Goal: Information Seeking & Learning: Learn about a topic

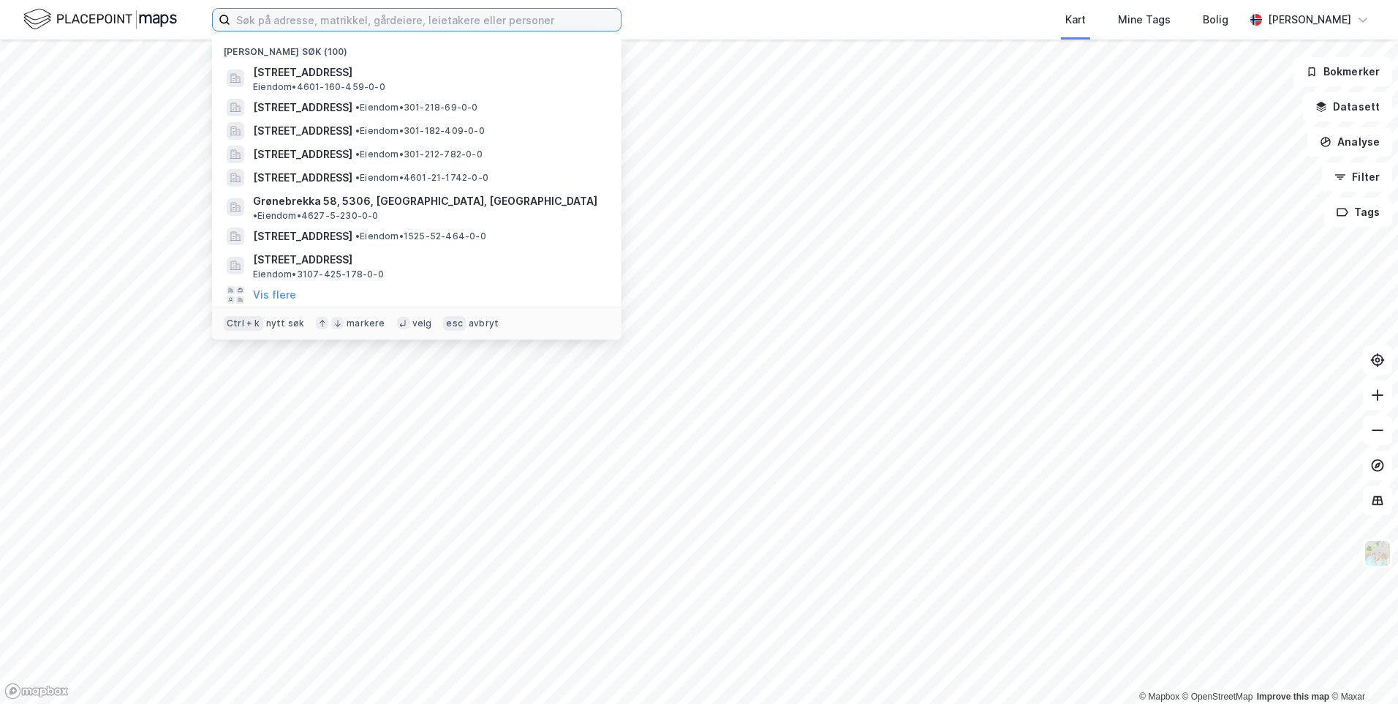
click at [574, 22] on input at bounding box center [425, 20] width 391 height 22
click at [568, 24] on input at bounding box center [425, 20] width 391 height 22
paste input "Øvre [STREET_ADDRESS]"
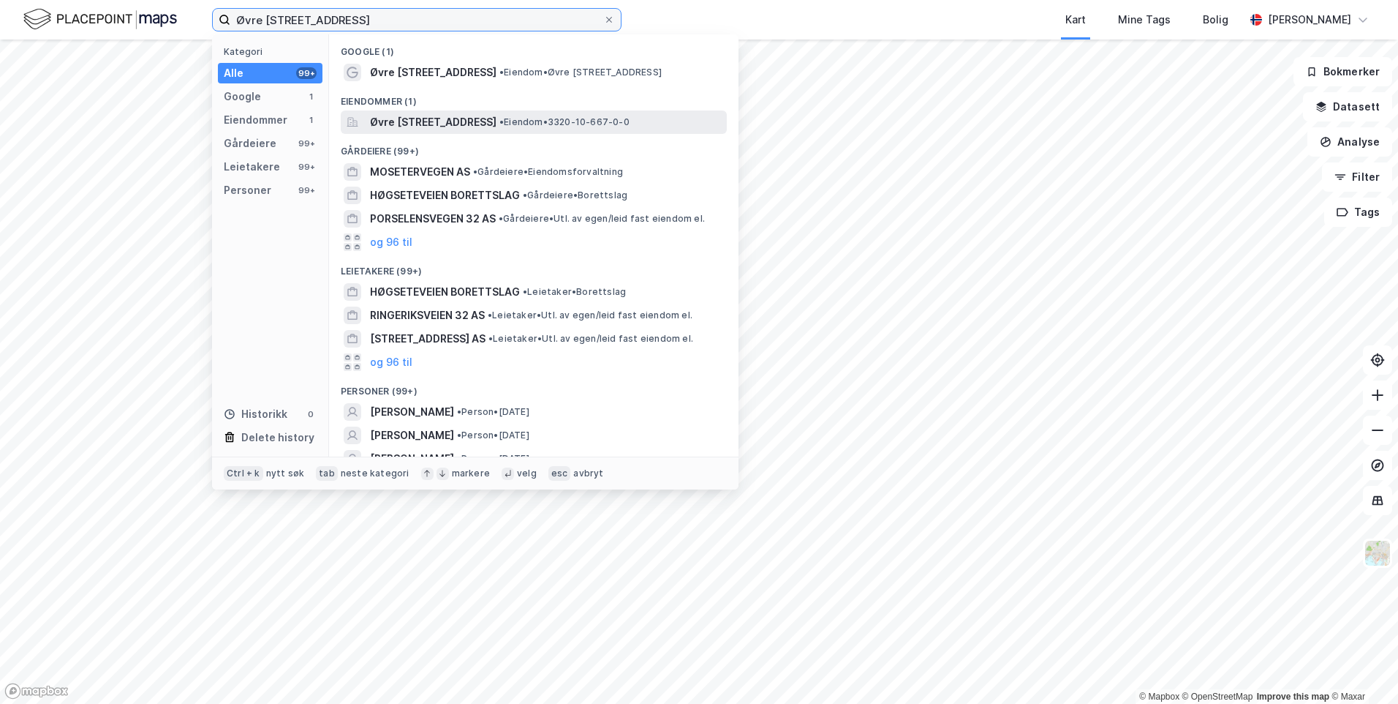
type input "Øvre [STREET_ADDRESS]"
click at [497, 119] on span "Øvre [STREET_ADDRESS]" at bounding box center [433, 122] width 127 height 18
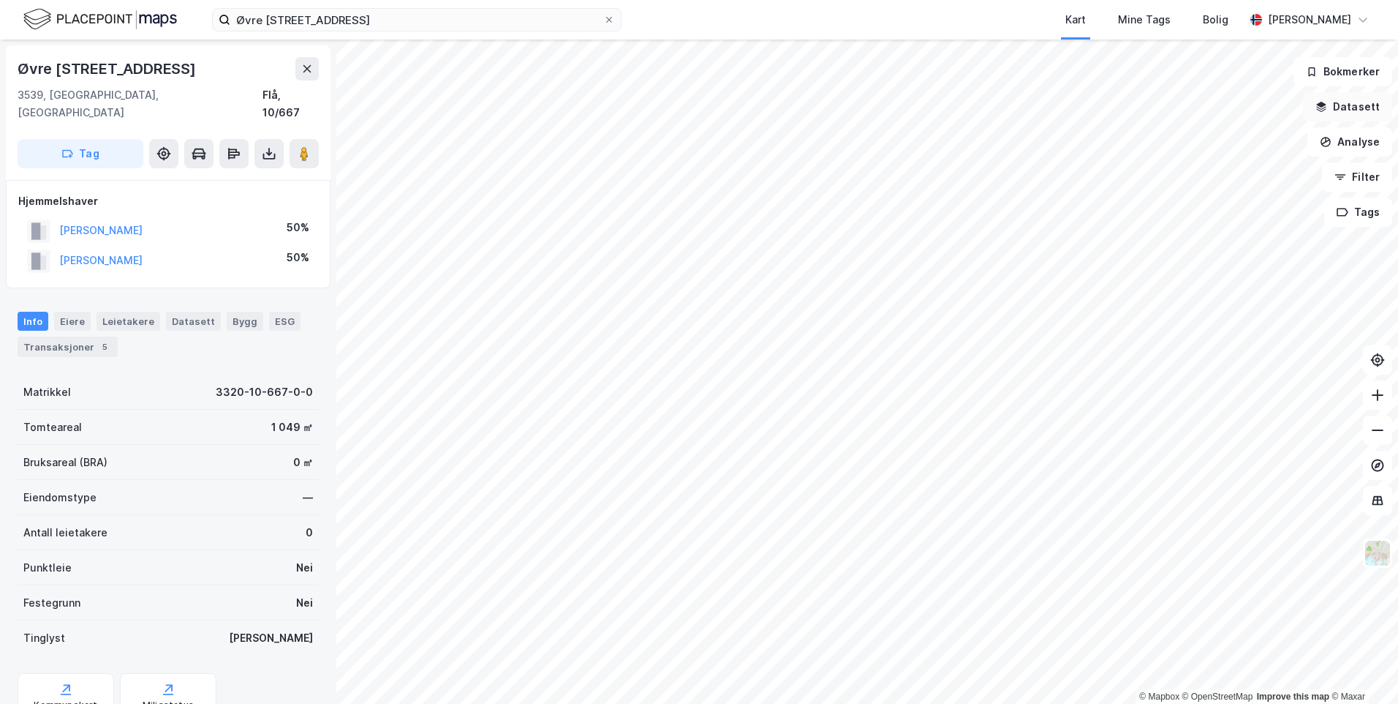
click at [1373, 102] on button "Datasett" at bounding box center [1347, 106] width 89 height 29
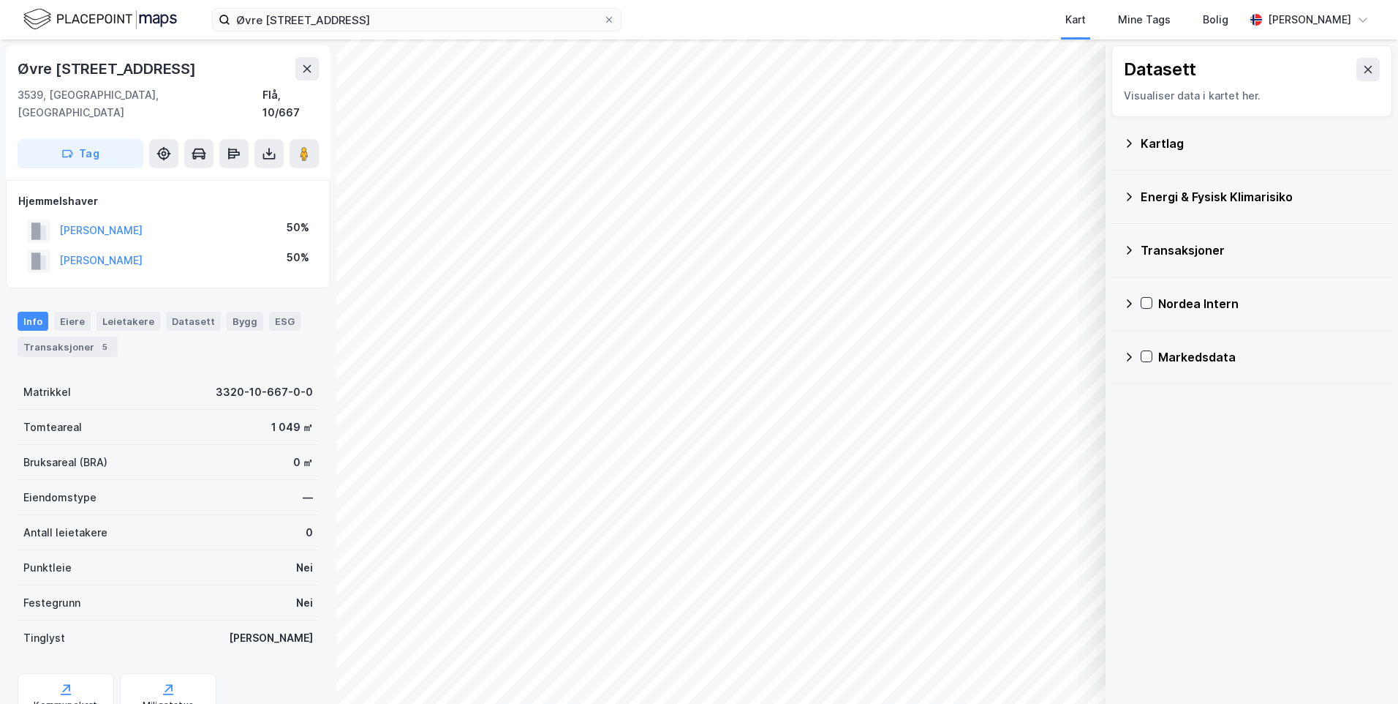
click at [1176, 144] on div "Kartlag" at bounding box center [1261, 144] width 240 height 18
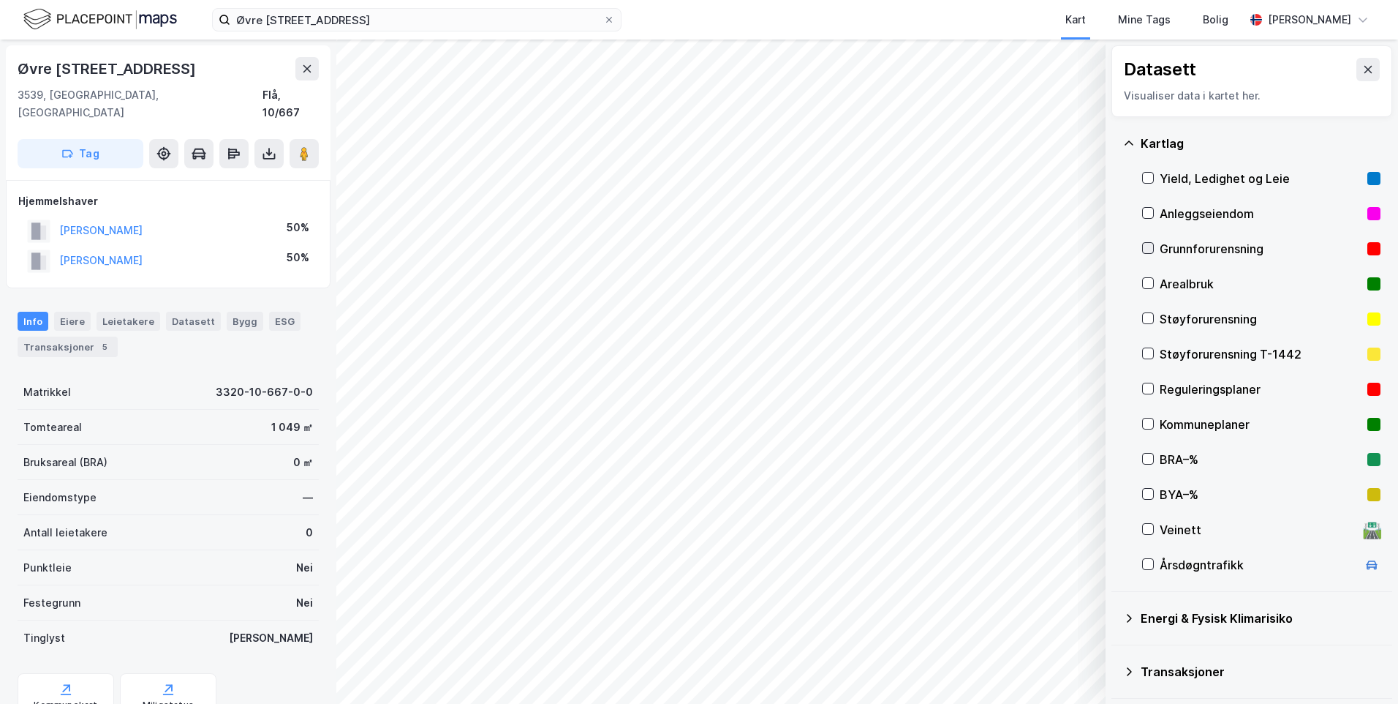
click at [1143, 248] on icon at bounding box center [1148, 248] width 10 height 10
click at [1127, 139] on icon at bounding box center [1129, 143] width 12 height 12
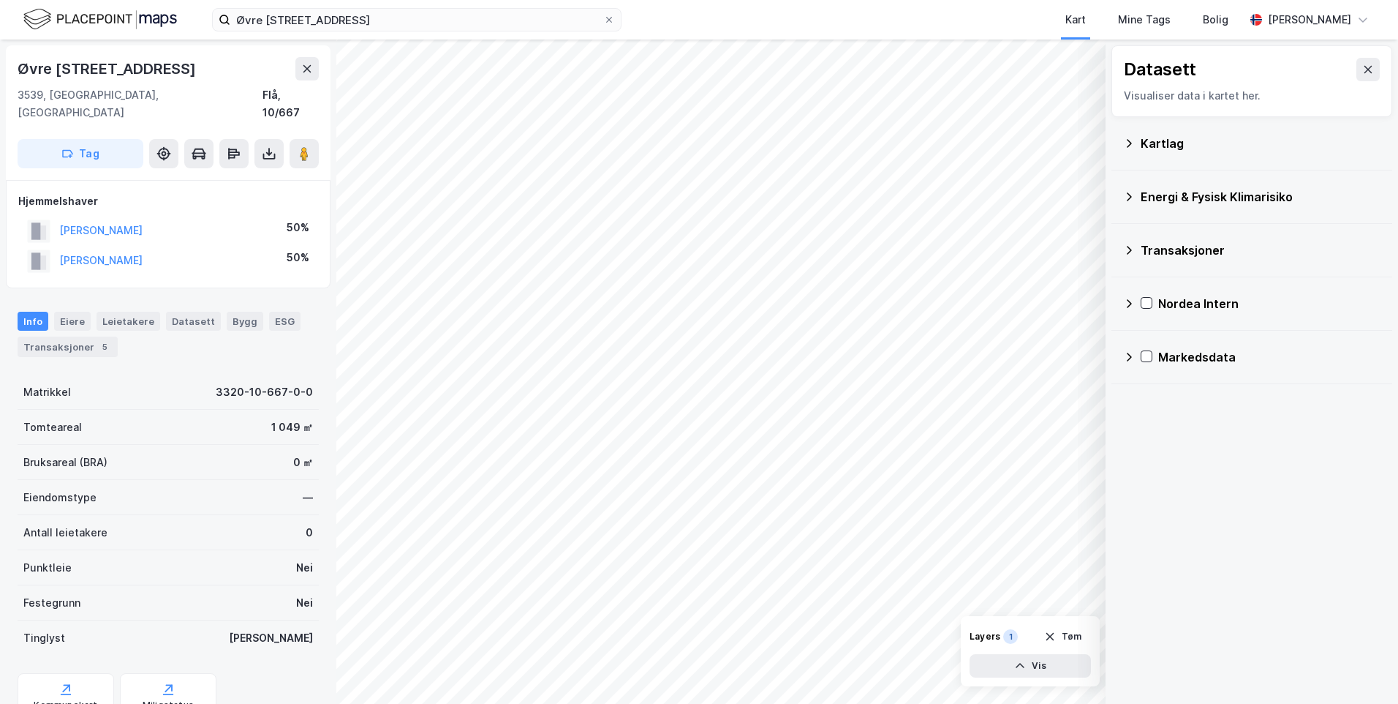
click at [1127, 139] on icon at bounding box center [1129, 143] width 12 height 12
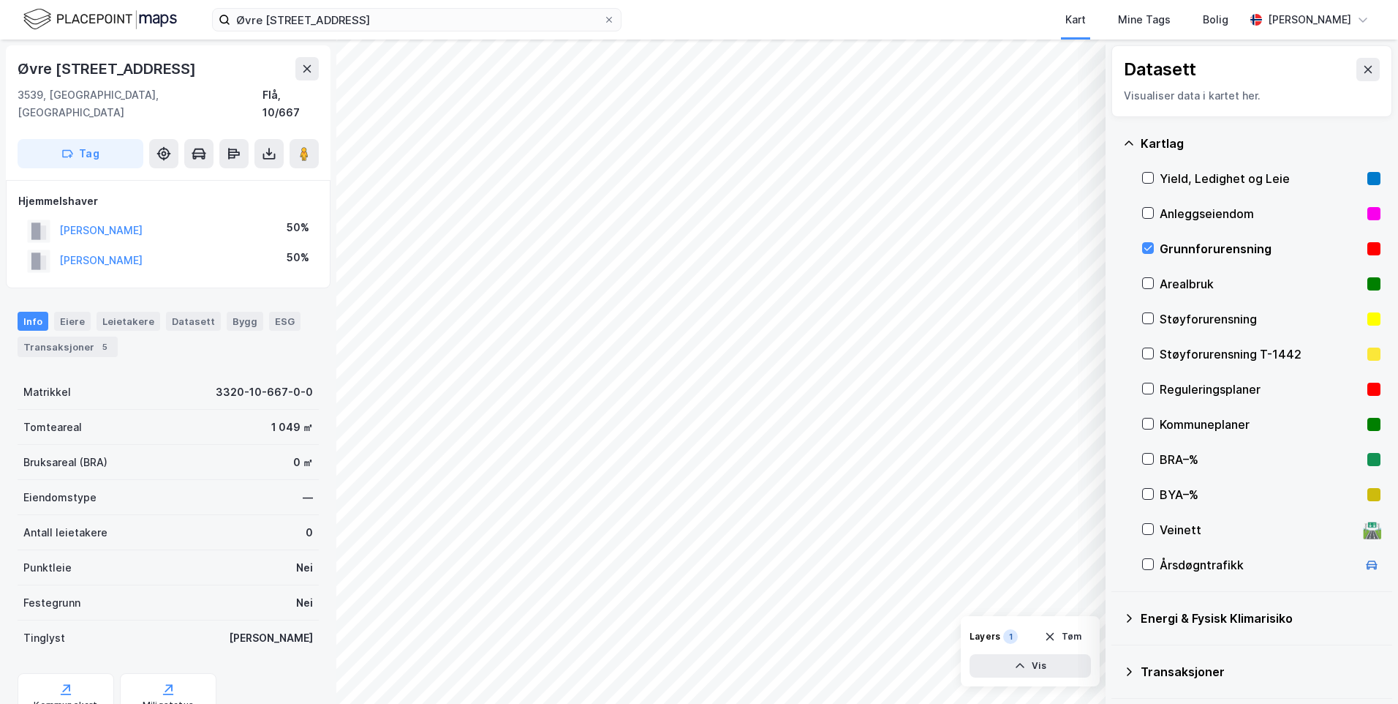
click at [1127, 139] on icon at bounding box center [1129, 143] width 12 height 12
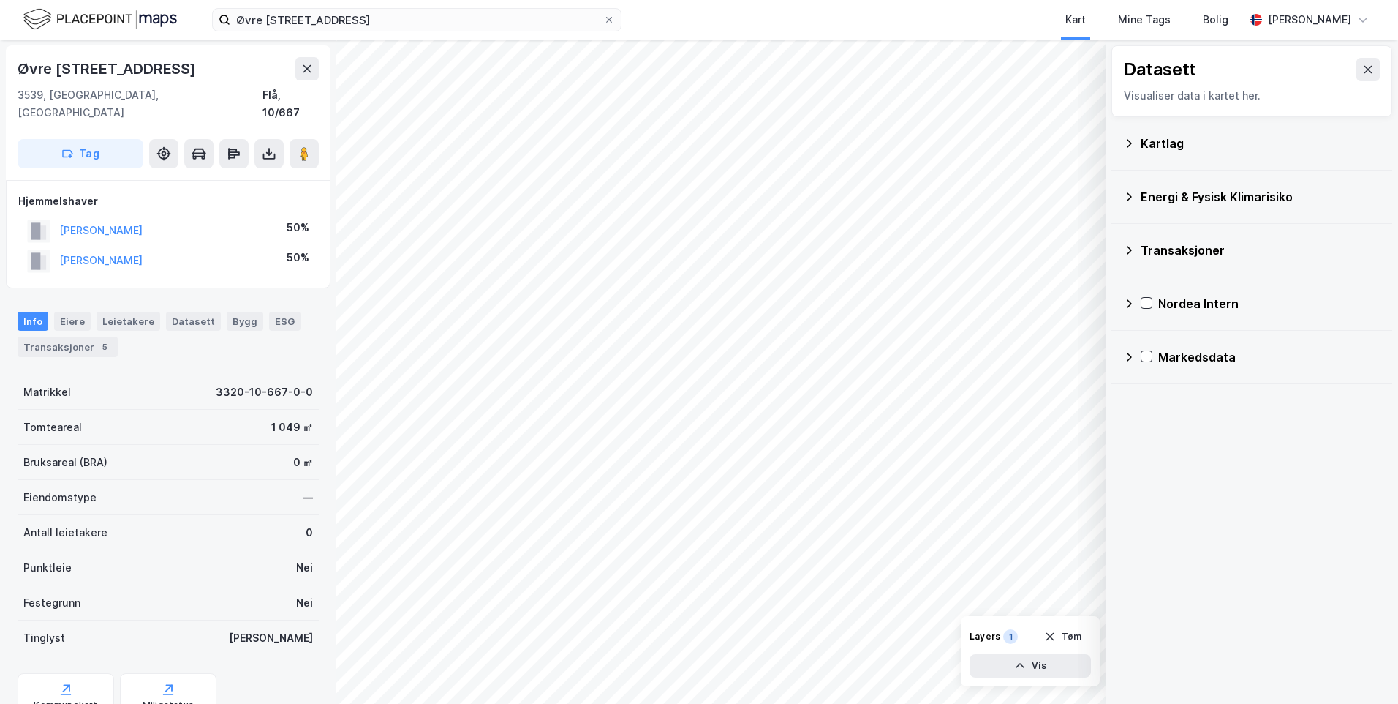
click at [1129, 195] on icon at bounding box center [1129, 196] width 5 height 9
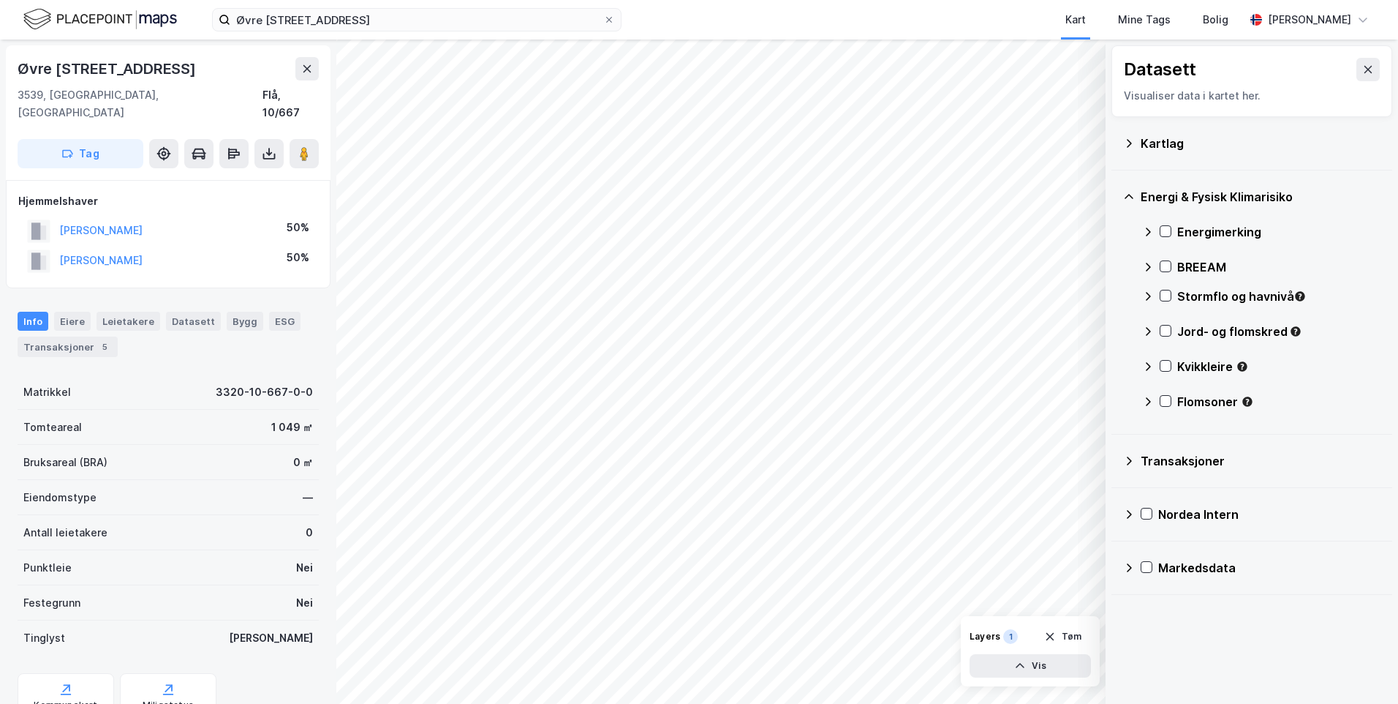
click at [1147, 233] on icon at bounding box center [1148, 232] width 12 height 12
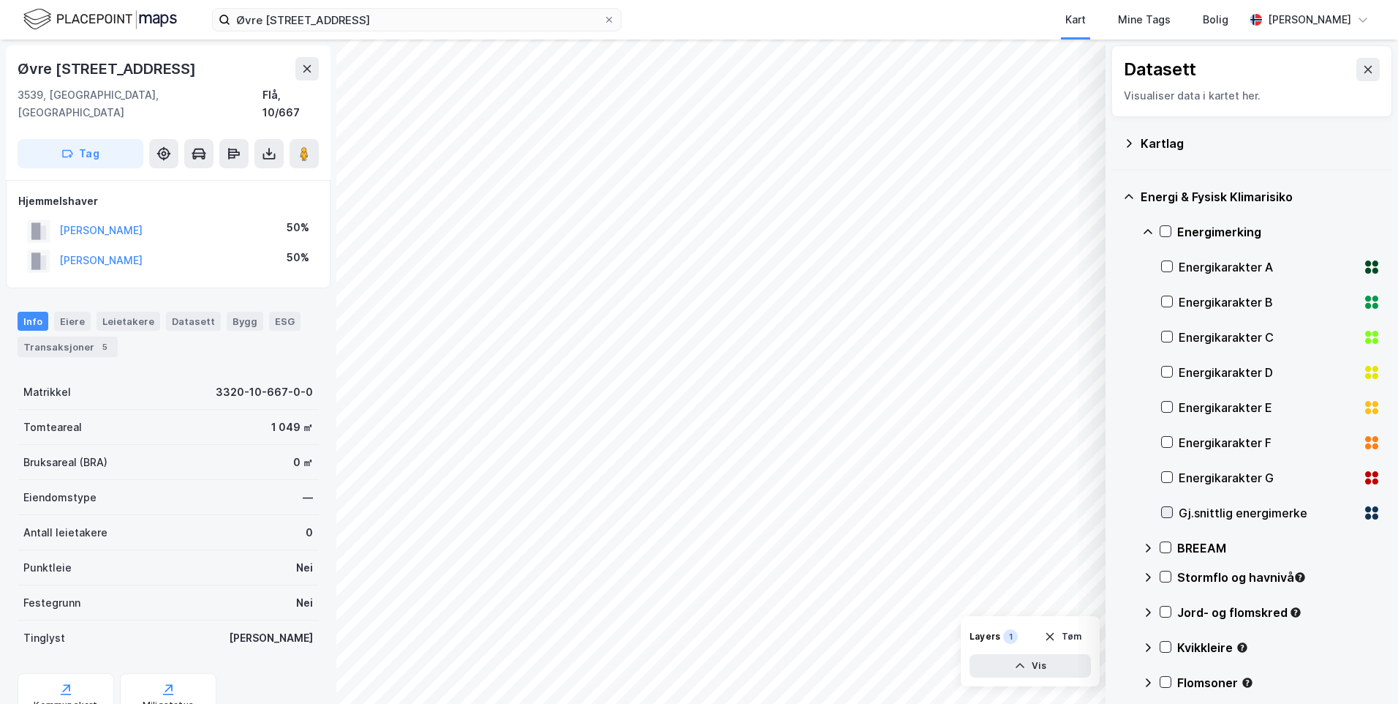
click at [1171, 508] on icon at bounding box center [1167, 512] width 10 height 10
click at [1146, 229] on icon at bounding box center [1148, 232] width 12 height 12
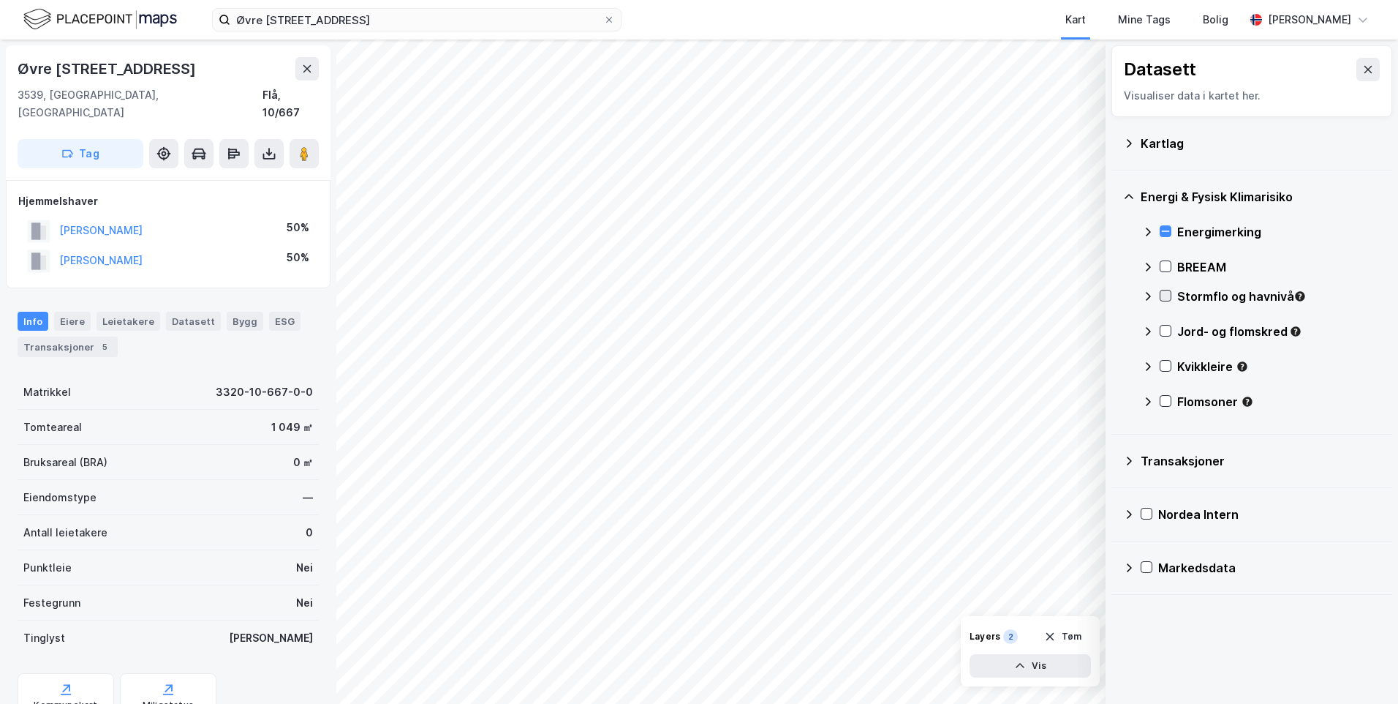
click at [1166, 295] on icon at bounding box center [1166, 295] width 10 height 10
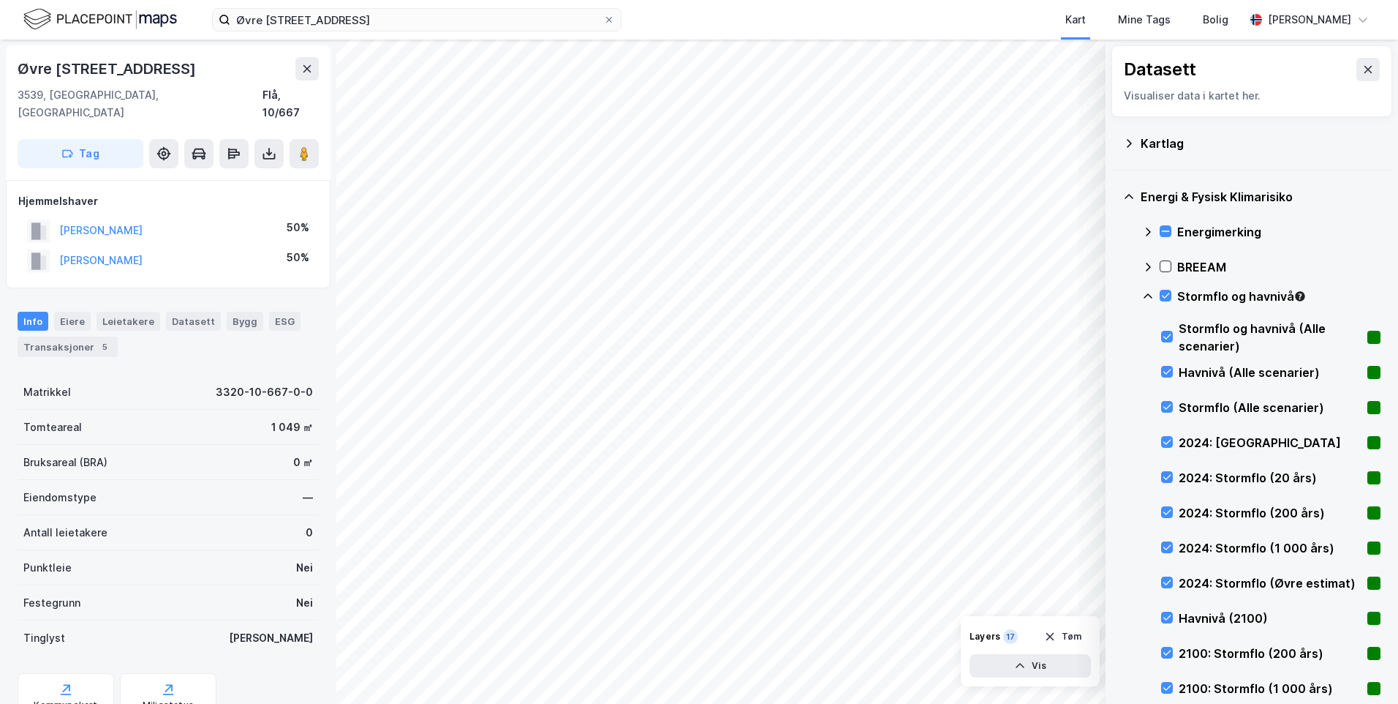
click at [1149, 293] on icon at bounding box center [1148, 296] width 12 height 12
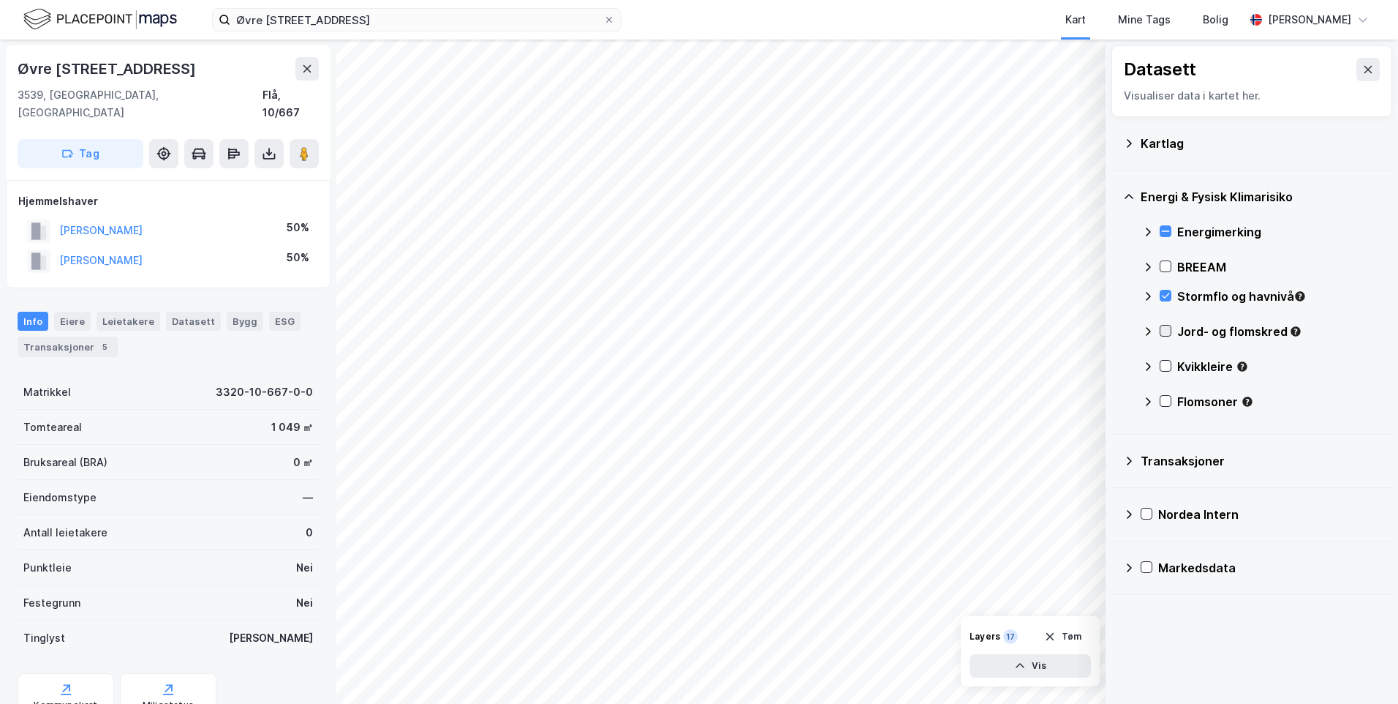
click at [1164, 328] on icon at bounding box center [1166, 330] width 10 height 10
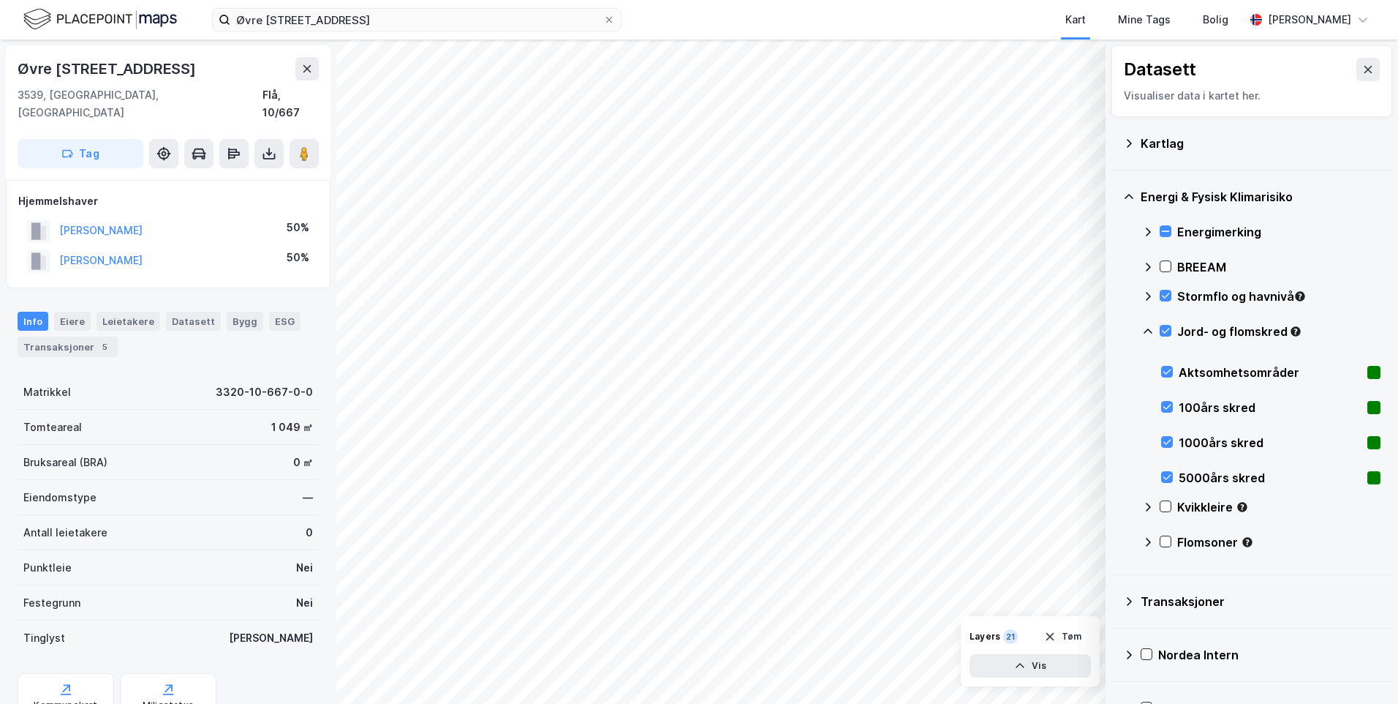
click at [1147, 328] on icon at bounding box center [1148, 331] width 12 height 12
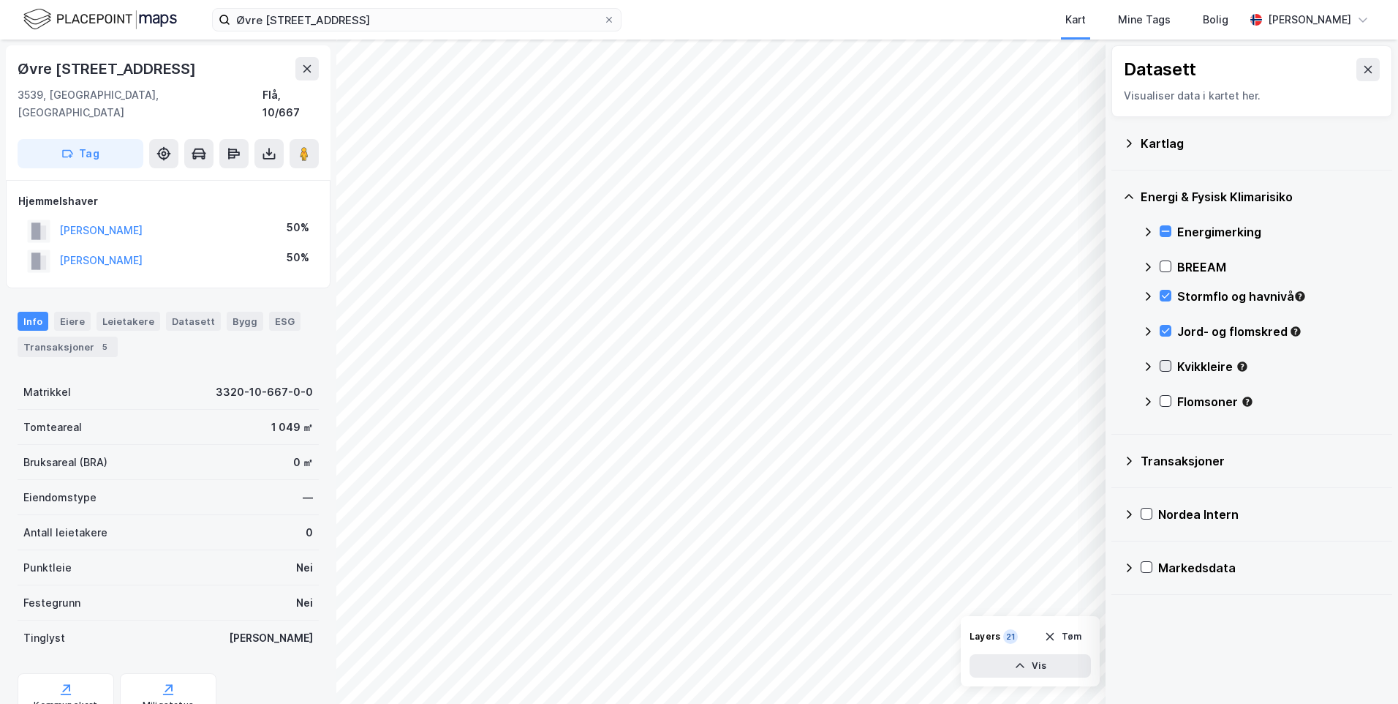
click at [1168, 367] on icon at bounding box center [1166, 366] width 10 height 10
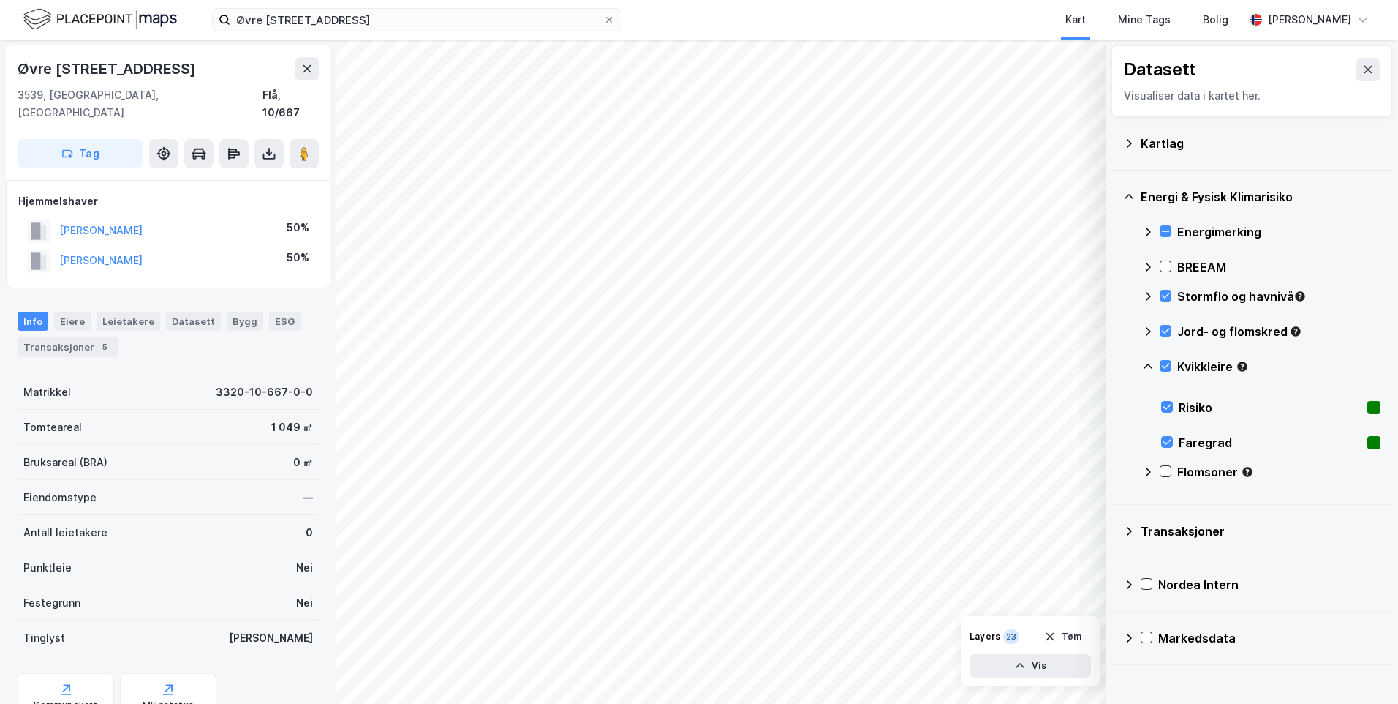
click at [1147, 362] on icon at bounding box center [1148, 367] width 12 height 12
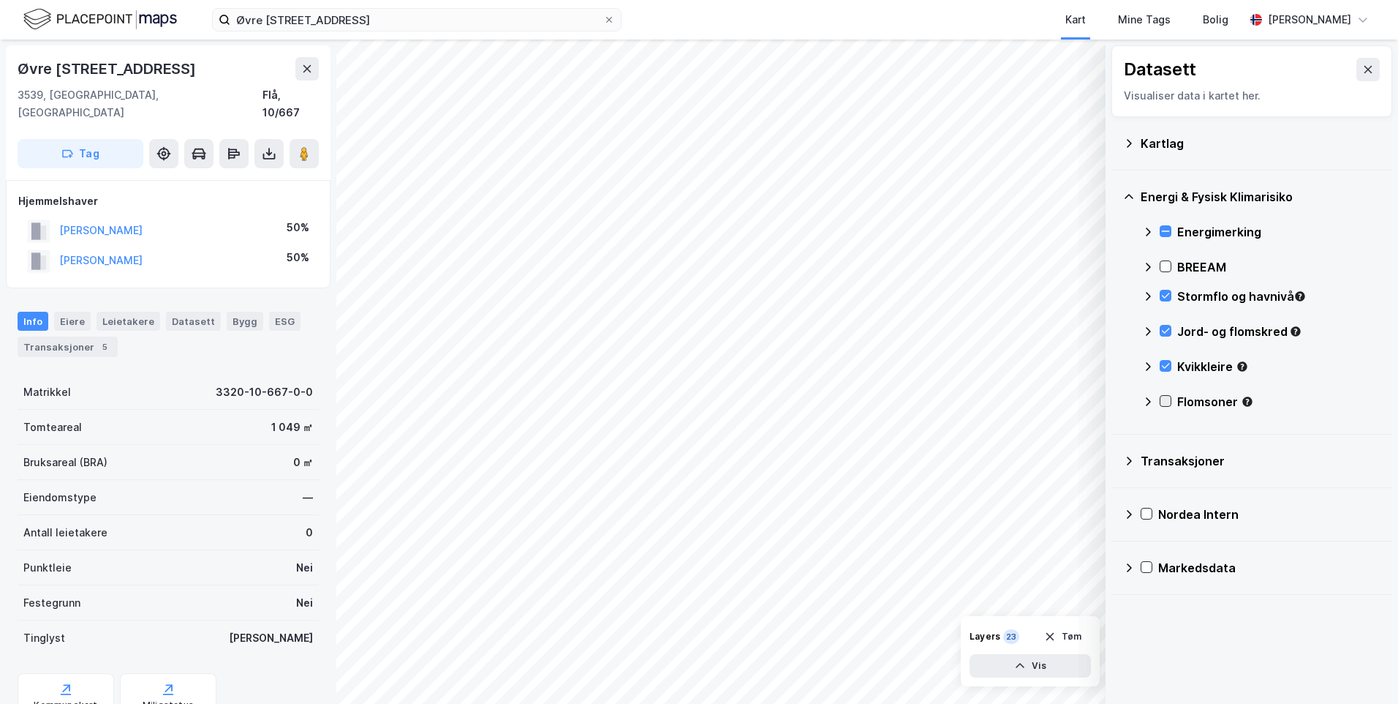
click at [1166, 398] on icon at bounding box center [1166, 401] width 10 height 10
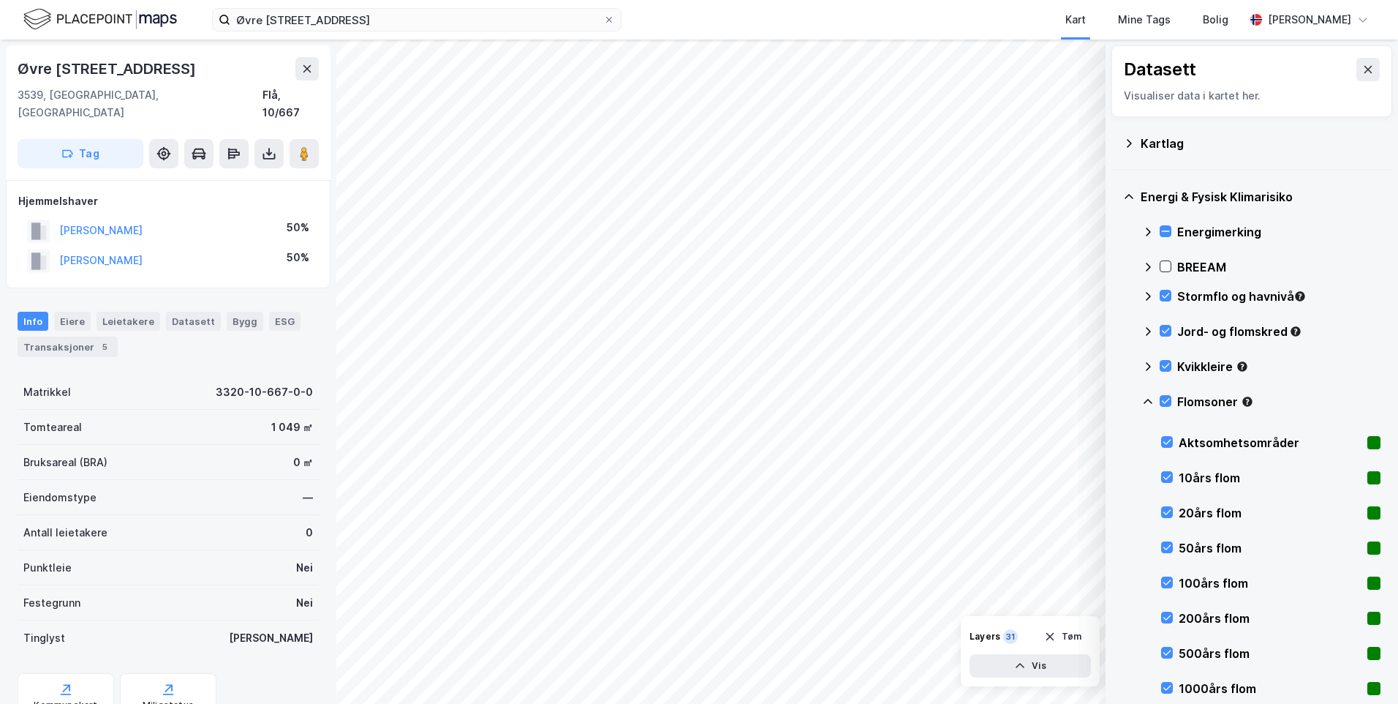
click at [1147, 397] on icon at bounding box center [1148, 402] width 12 height 12
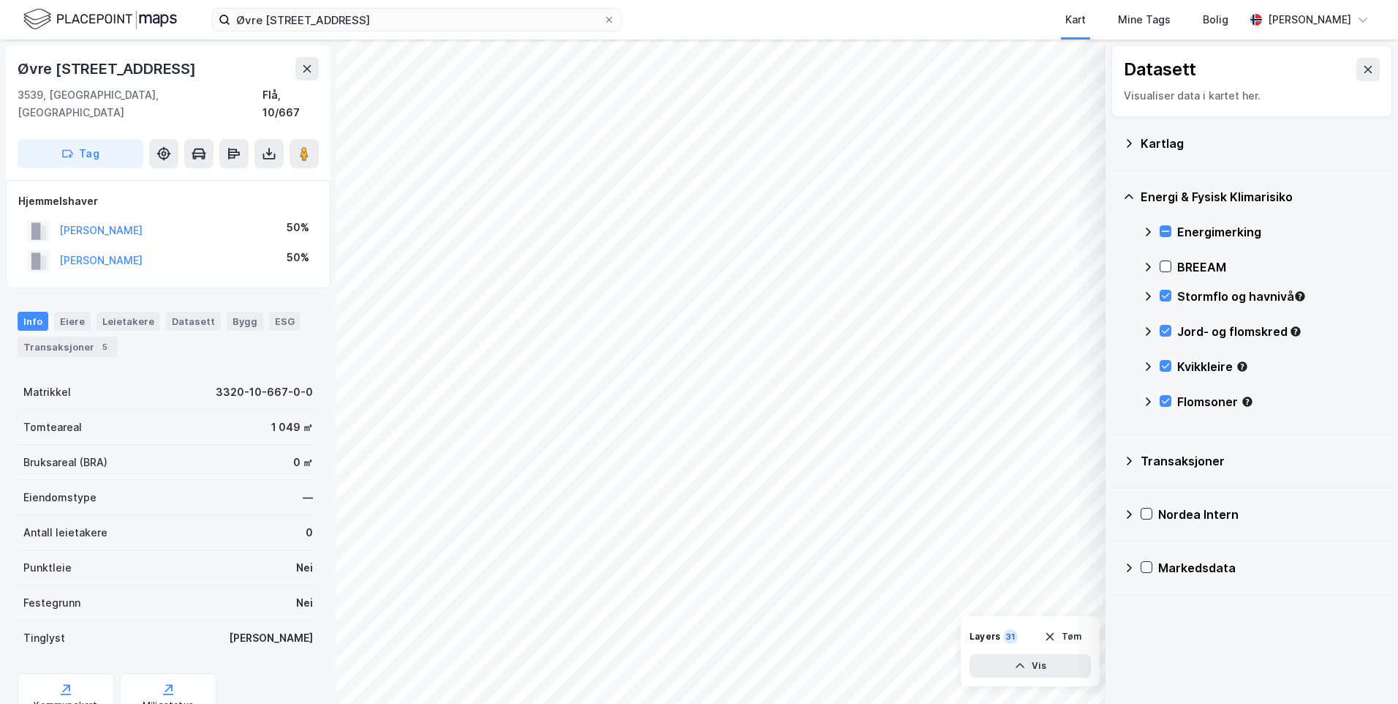
click at [1146, 401] on icon at bounding box center [1148, 402] width 12 height 12
click at [1166, 402] on icon at bounding box center [1166, 401] width 8 height 5
click at [1145, 399] on icon at bounding box center [1148, 402] width 12 height 12
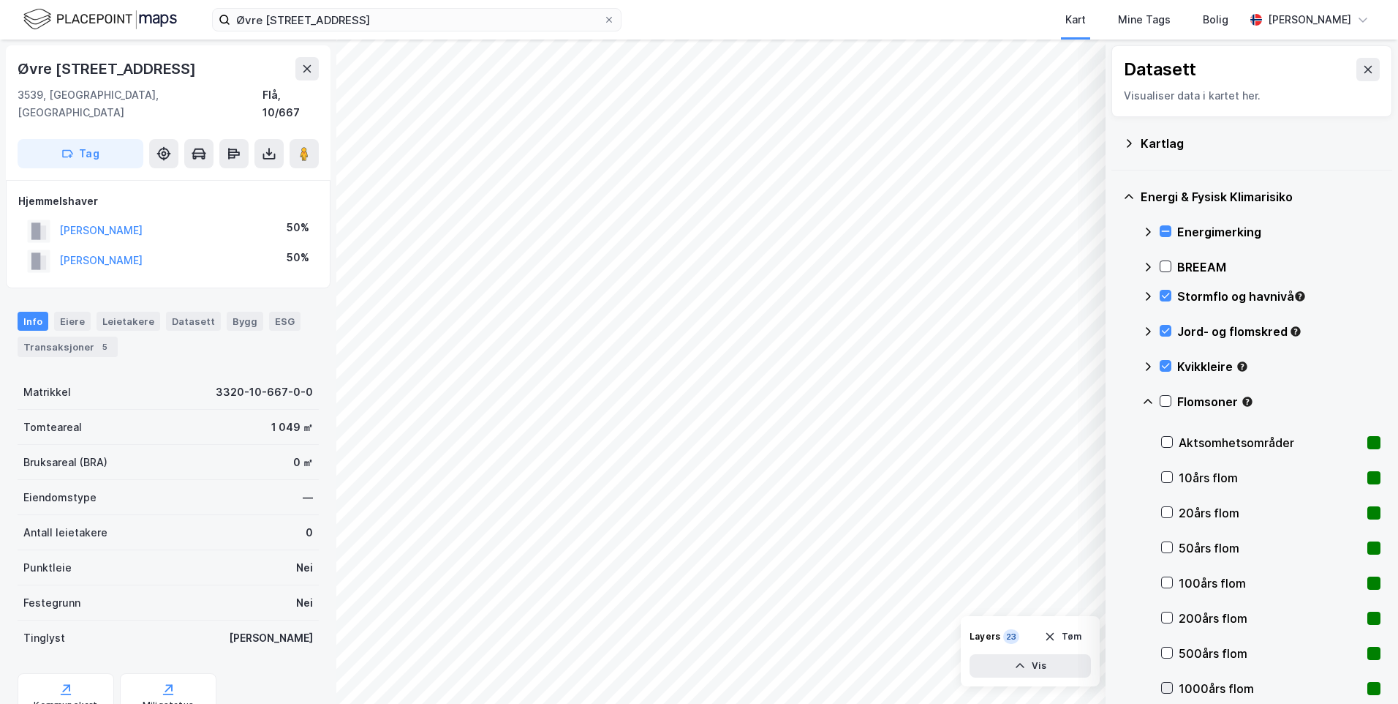
click at [1166, 682] on icon at bounding box center [1167, 687] width 10 height 10
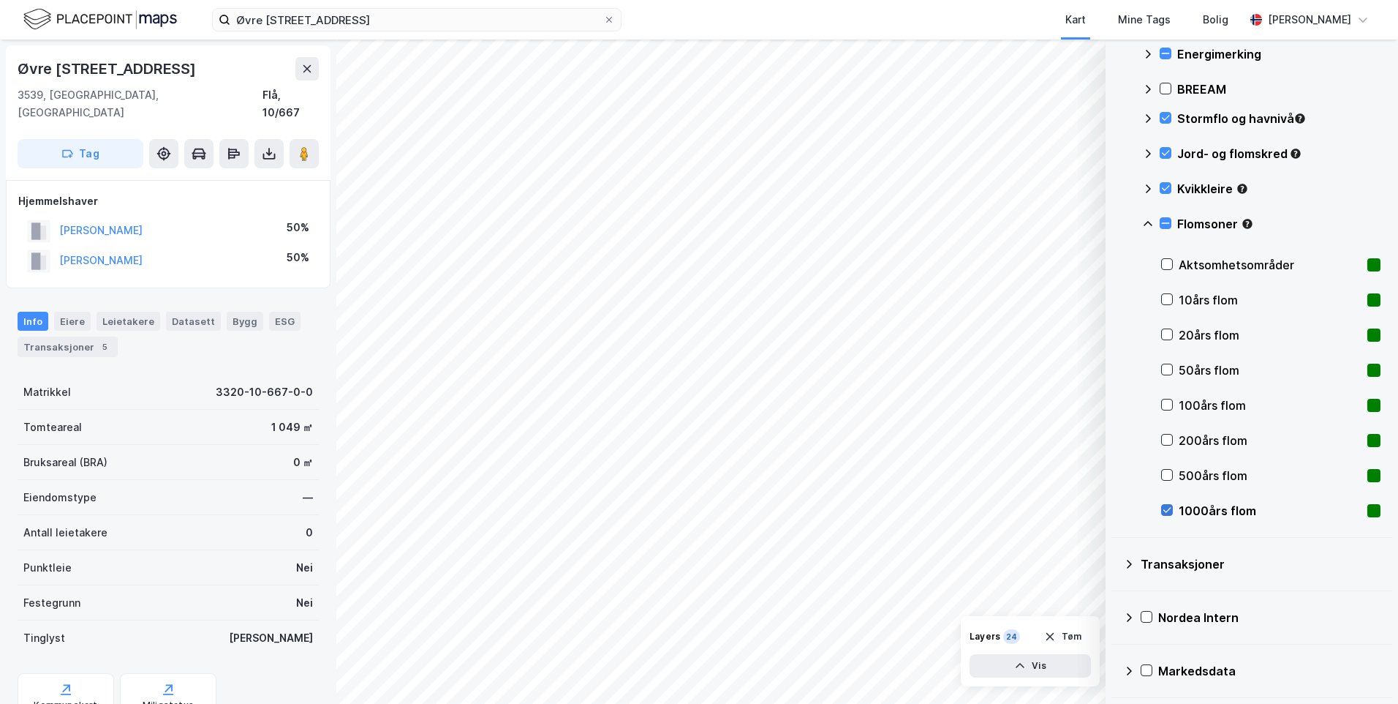
click at [1166, 508] on icon at bounding box center [1167, 510] width 10 height 10
